Goal: Task Accomplishment & Management: Complete application form

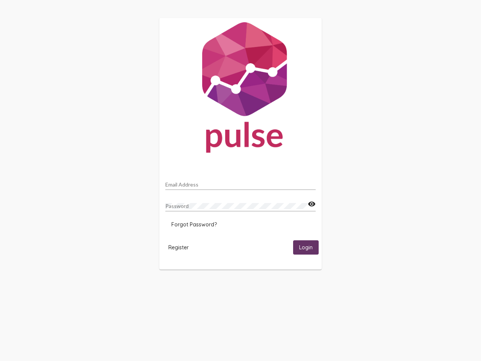
click at [240, 182] on input "Email Address" at bounding box center [240, 184] width 150 height 6
click at [311, 204] on mat-icon "visibility" at bounding box center [312, 203] width 8 height 9
click at [194, 224] on span "Forgot Password?" at bounding box center [193, 224] width 45 height 7
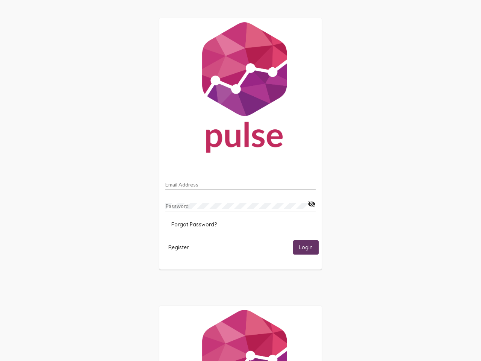
click at [178, 247] on span "Register" at bounding box center [178, 247] width 20 height 7
click at [306, 247] on span "Login" at bounding box center [306, 247] width 14 height 7
